Goal: Task Accomplishment & Management: Complete application form

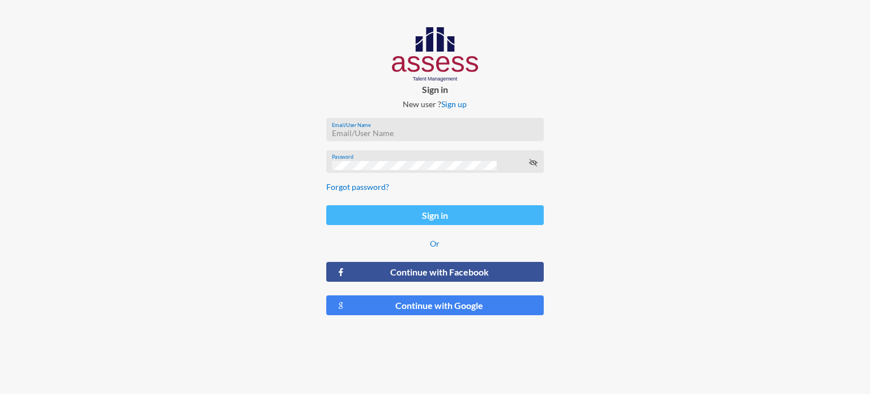
type input "[EMAIL_ADDRESS][DOMAIN_NAME]"
click at [453, 208] on button "Sign in" at bounding box center [434, 215] width 217 height 20
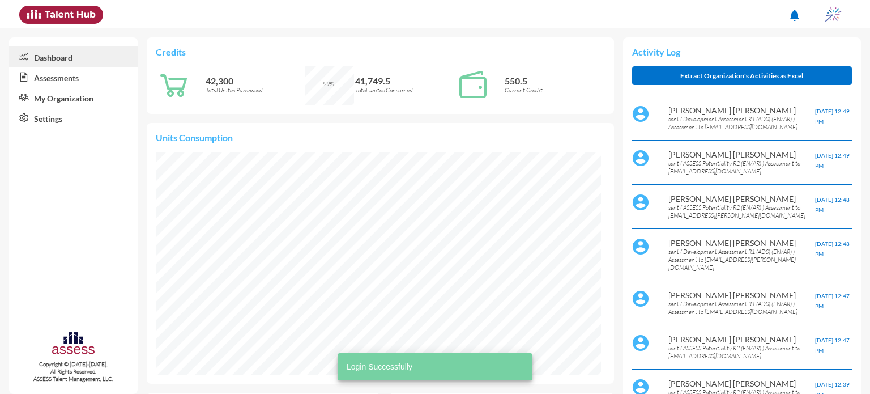
scroll to position [100, 213]
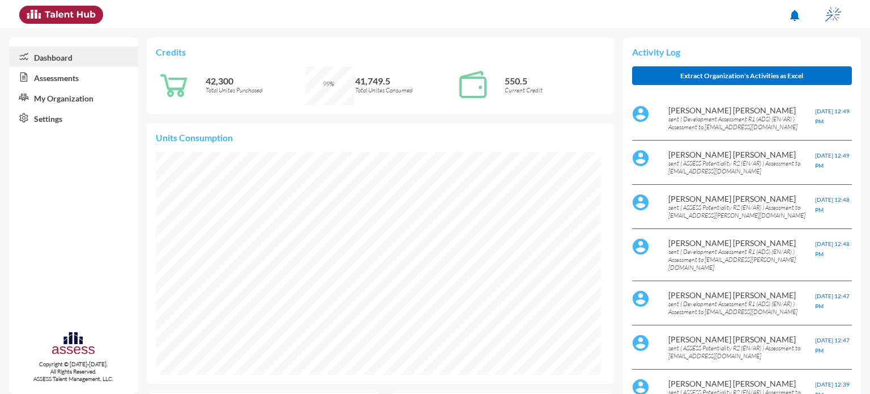
click at [54, 83] on link "Assessments" at bounding box center [73, 77] width 129 height 20
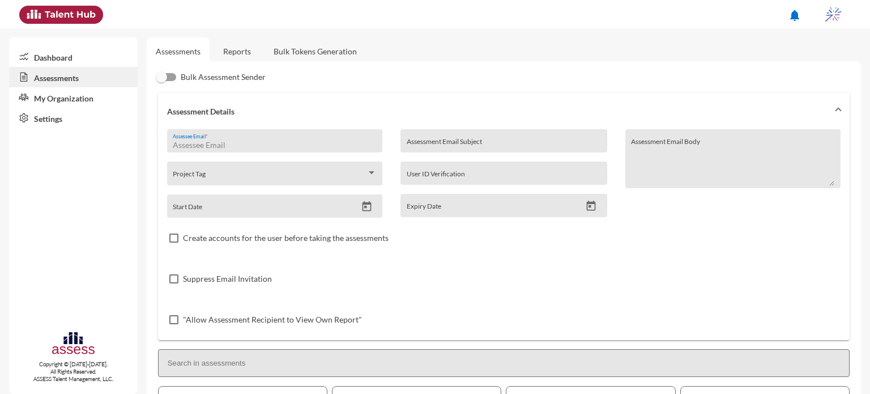
click at [247, 145] on input "Assessee Email *" at bounding box center [274, 144] width 203 height 9
type input "[EMAIL_ADDRESS][DOMAIN_NAME]"
click at [435, 141] on input "Assessment Email Subject" at bounding box center [504, 144] width 194 height 9
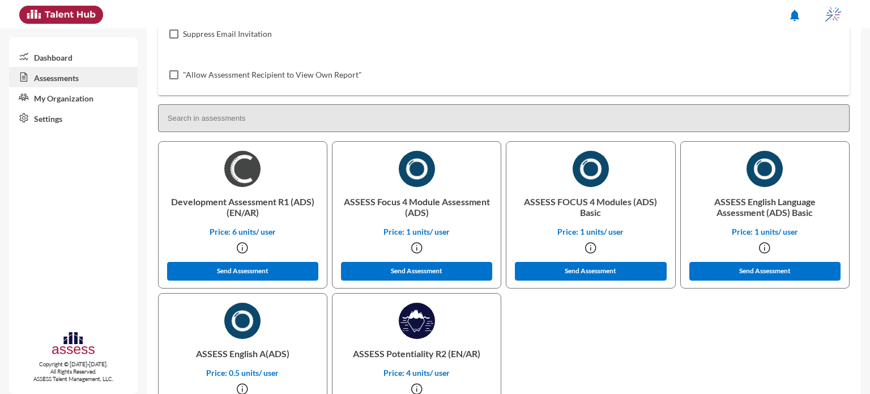
scroll to position [247, 0]
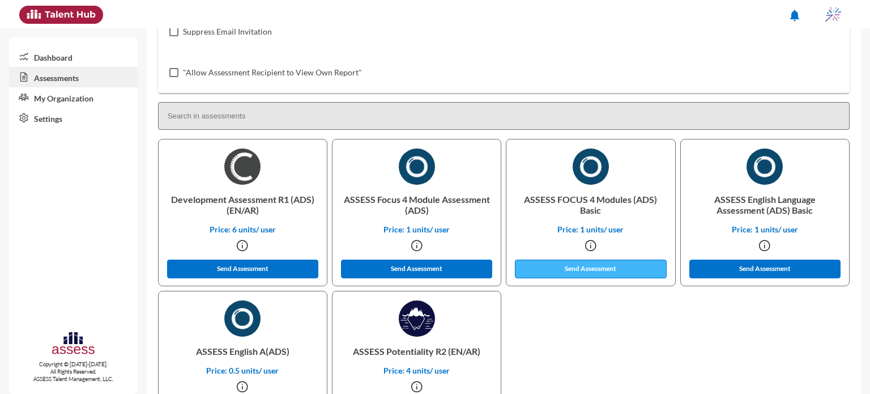
click at [605, 274] on button "Send Assessment" at bounding box center [591, 268] width 152 height 19
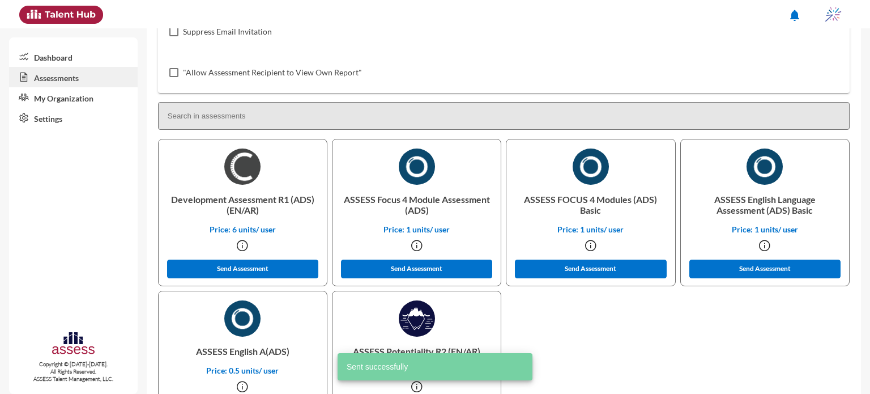
scroll to position [0, 0]
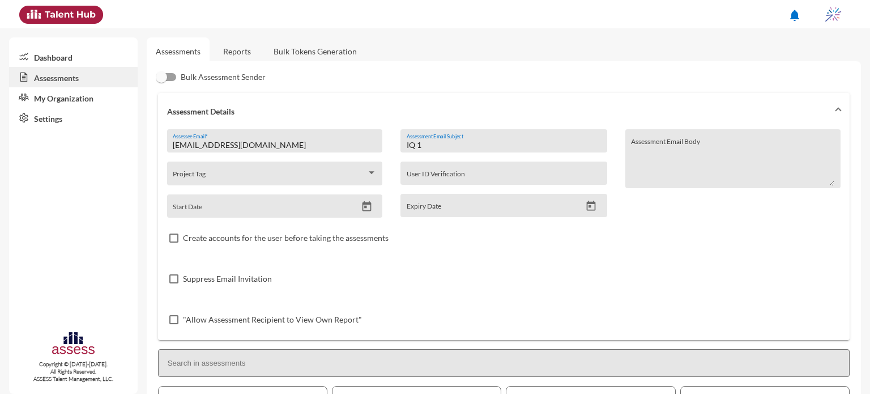
drag, startPoint x: 429, startPoint y: 141, endPoint x: 394, endPoint y: 138, distance: 35.8
click at [394, 138] on div "IQ 1 Assessment Email Subject User ID Verification Expiry Date" at bounding box center [503, 173] width 224 height 88
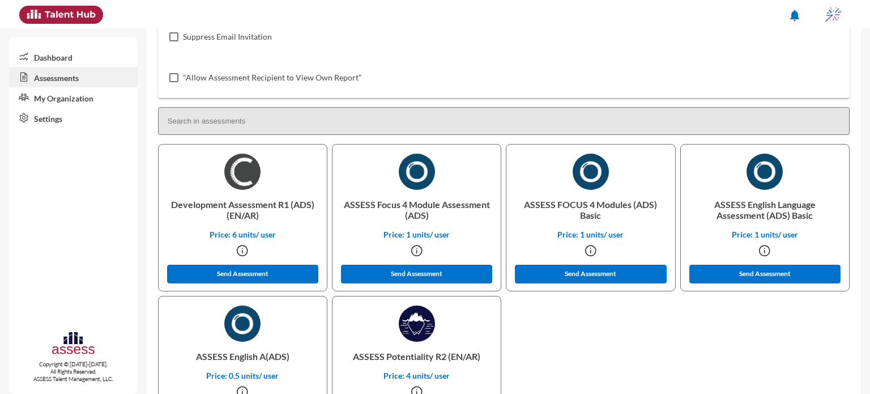
scroll to position [242, 0]
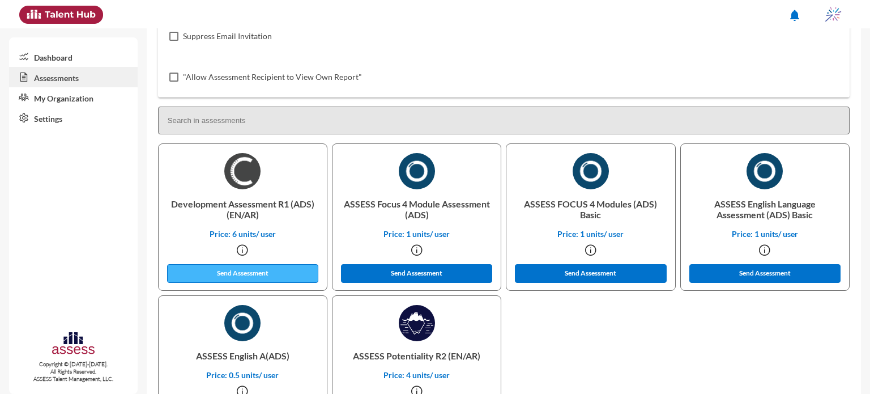
type input "OCM 1"
click at [243, 277] on button "Send Assessment" at bounding box center [243, 273] width 152 height 19
click at [232, 279] on button "Send Assessment" at bounding box center [243, 273] width 152 height 19
